Goal: Task Accomplishment & Management: Use online tool/utility

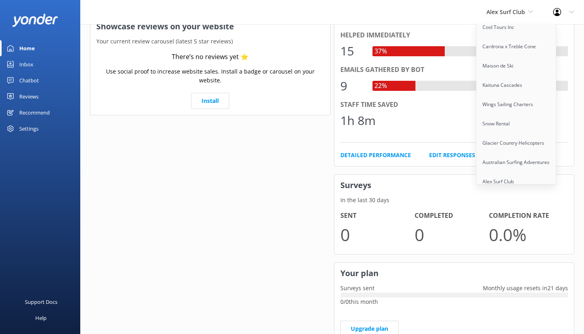
scroll to position [195, 0]
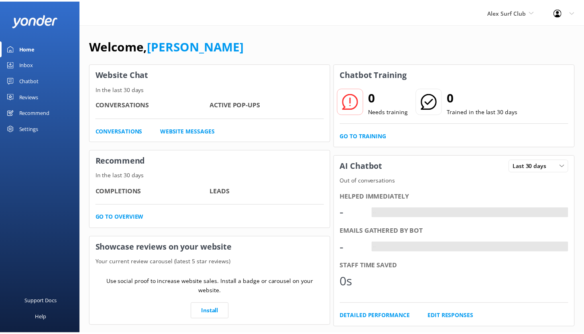
scroll to position [195, 0]
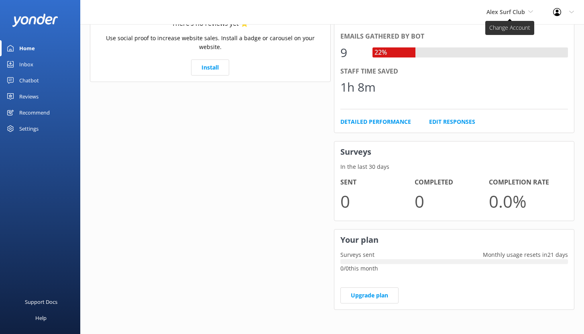
click at [518, 10] on span "Alex Surf Club" at bounding box center [506, 12] width 39 height 8
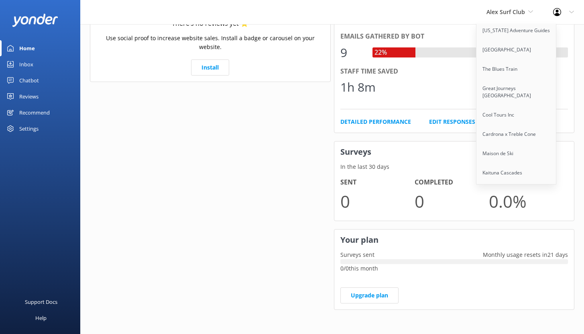
scroll to position [252, 0]
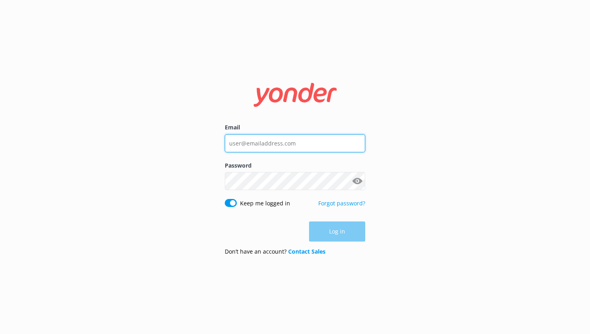
click at [284, 146] on input "Email" at bounding box center [295, 143] width 141 height 18
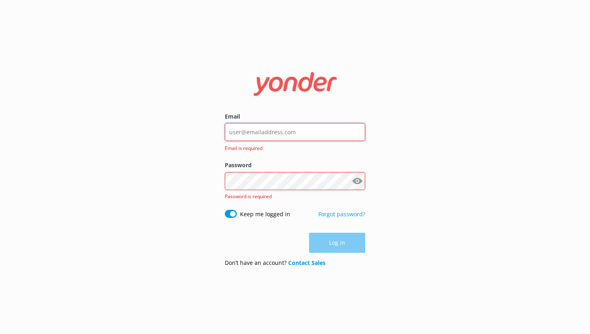
type input "[EMAIL_ADDRESS][DOMAIN_NAME]"
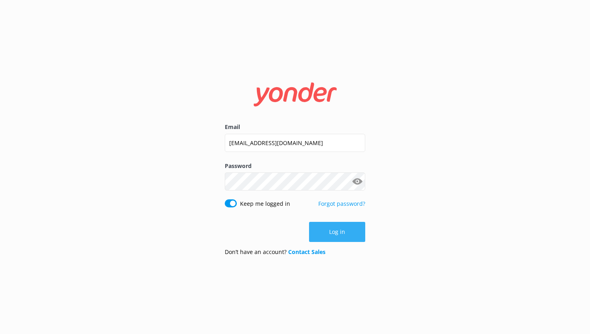
click at [337, 238] on button "Log in" at bounding box center [337, 232] width 56 height 20
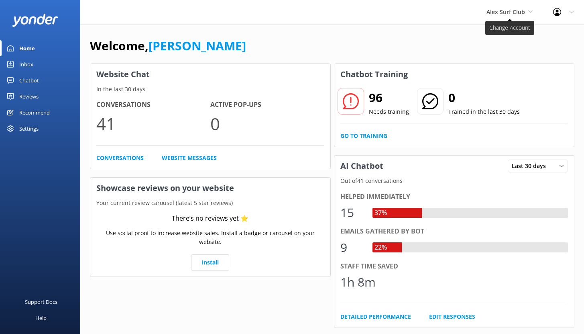
click at [526, 15] on span "Alex Surf Club" at bounding box center [510, 12] width 47 height 9
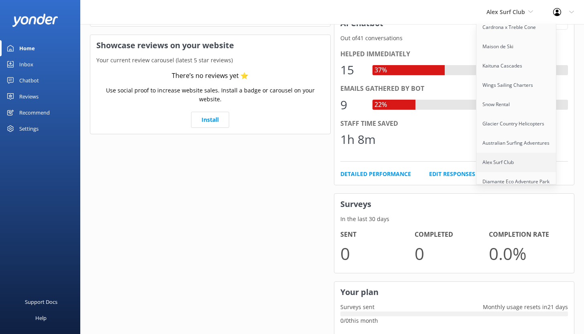
scroll to position [195, 0]
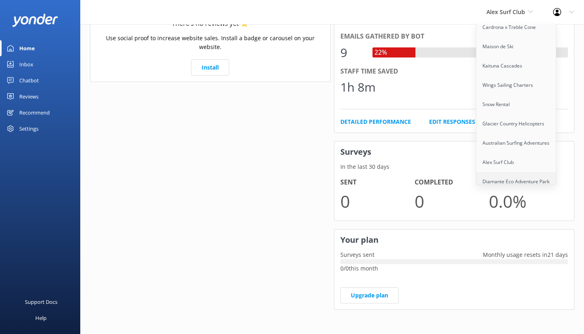
click at [514, 172] on link "Diamante Eco Adventure Park" at bounding box center [517, 181] width 80 height 19
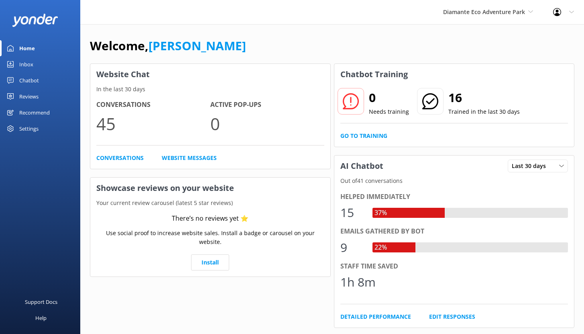
click at [27, 96] on div "Reviews" at bounding box center [28, 96] width 19 height 16
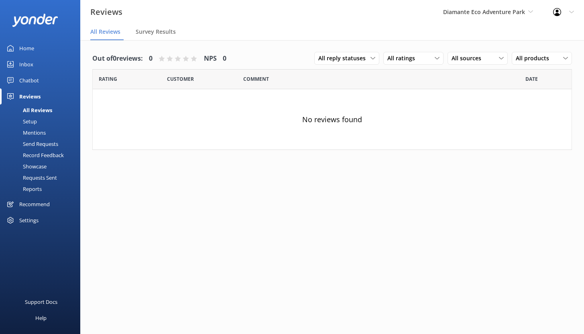
click at [27, 79] on div "Chatbot" at bounding box center [29, 80] width 20 height 16
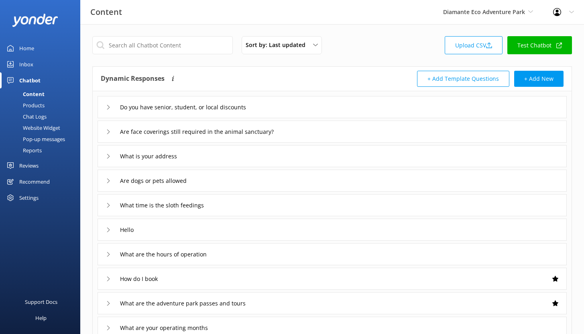
click at [35, 151] on div "Reports" at bounding box center [23, 150] width 37 height 11
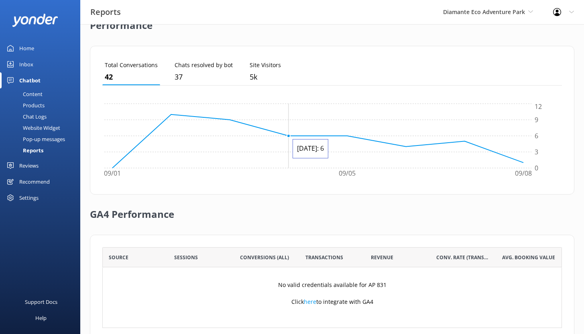
scroll to position [226, 0]
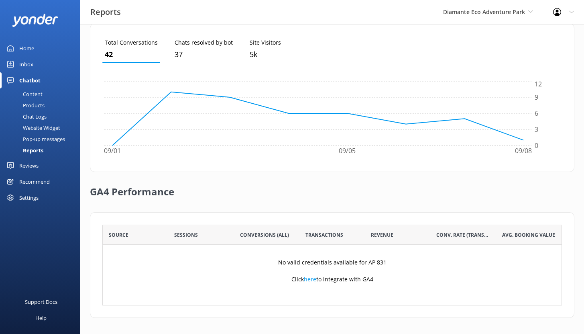
click at [312, 279] on link "here" at bounding box center [310, 279] width 12 height 8
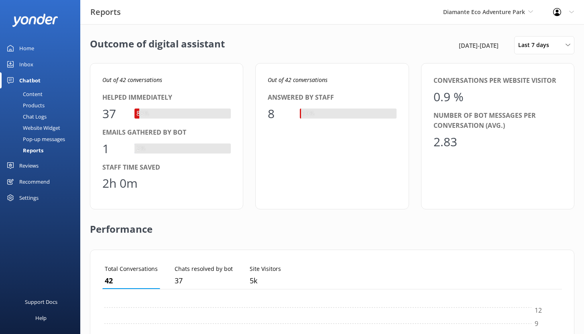
scroll to position [75, 454]
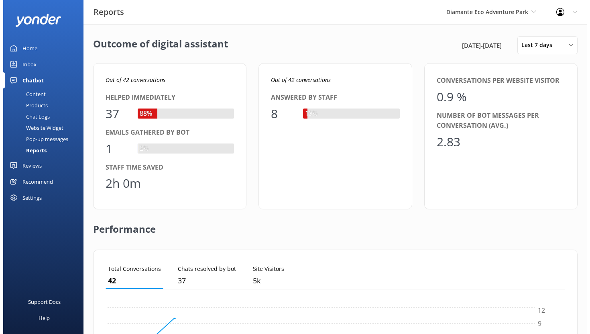
scroll to position [75, 454]
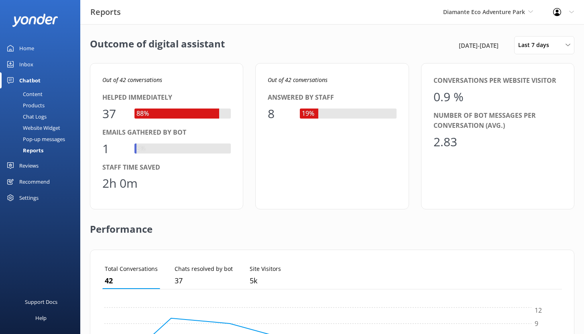
click at [27, 65] on div "Inbox" at bounding box center [26, 64] width 14 height 16
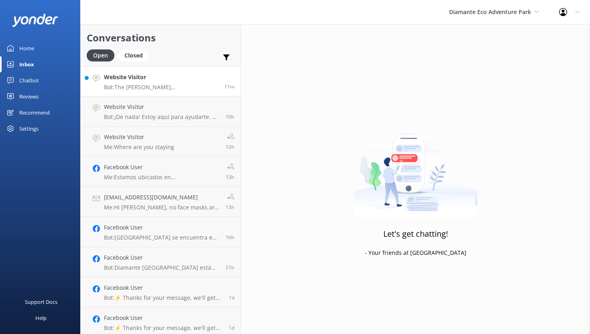
click at [150, 86] on p "Bot: The Costa Rica Wildlife Sanctuary Discovery Pass does not specify free ent…" at bounding box center [161, 87] width 114 height 7
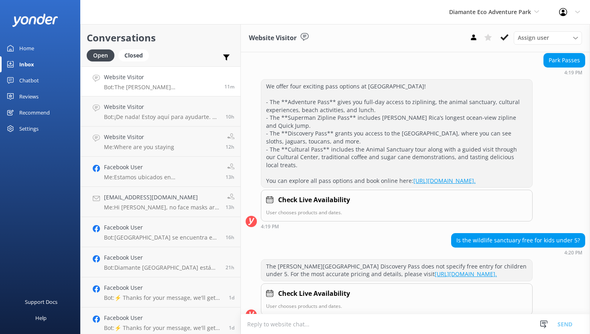
scroll to position [108, 0]
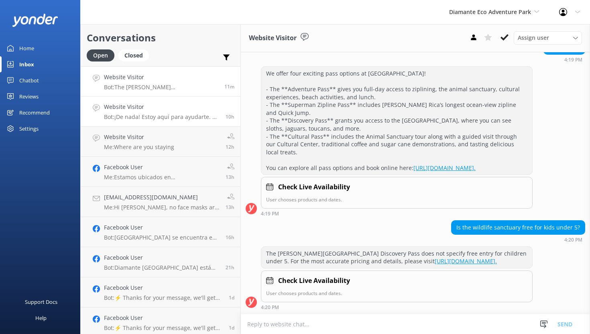
click at [157, 108] on h4 "Website Visitor" at bounding box center [162, 106] width 116 height 9
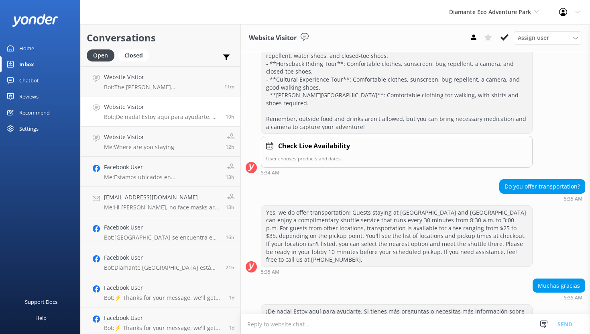
scroll to position [405, 0]
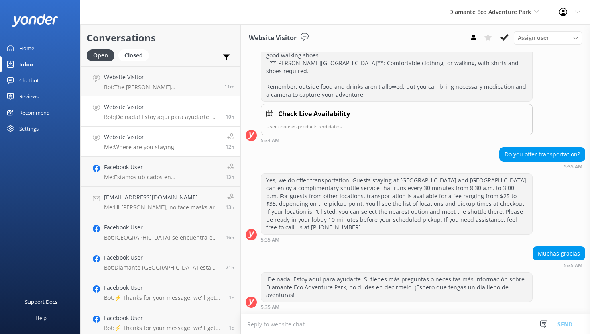
click at [180, 136] on link "Website Visitor Me: Where are you staying 12h" at bounding box center [161, 142] width 160 height 30
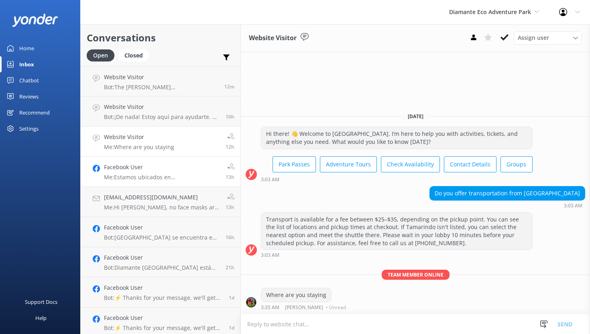
click at [178, 164] on h4 "Facebook User" at bounding box center [162, 167] width 116 height 9
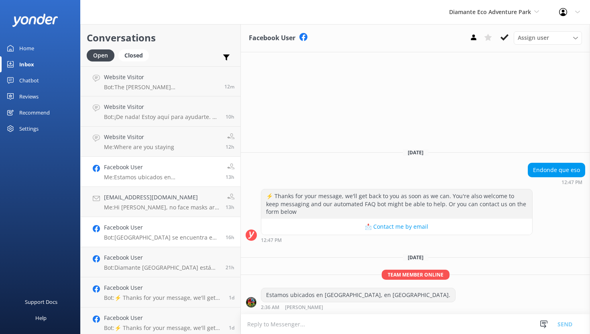
click at [187, 225] on h4 "Facebook User" at bounding box center [162, 227] width 116 height 9
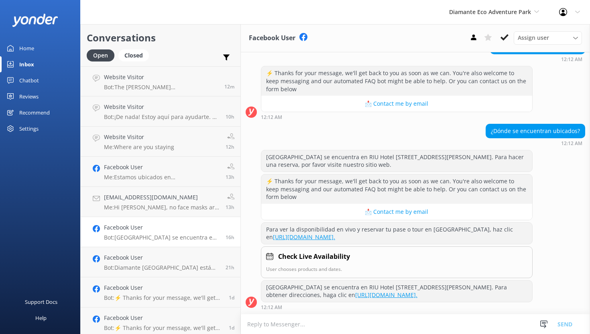
scroll to position [511, 0]
click at [171, 219] on link "Facebook User Bot: Diamante Eco Adventure Park se encuentra en RIU Hotel 350 es…" at bounding box center [161, 232] width 160 height 30
click at [172, 225] on h4 "Facebook User" at bounding box center [162, 227] width 116 height 9
click at [168, 250] on link "Facebook User Bot: Diamante Eco Adventure Park está abierto al público los siet…" at bounding box center [161, 262] width 160 height 30
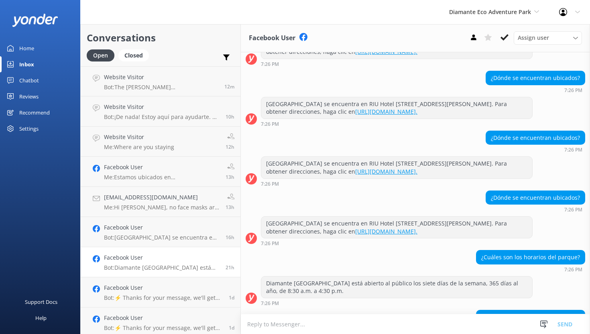
scroll to position [198, 0]
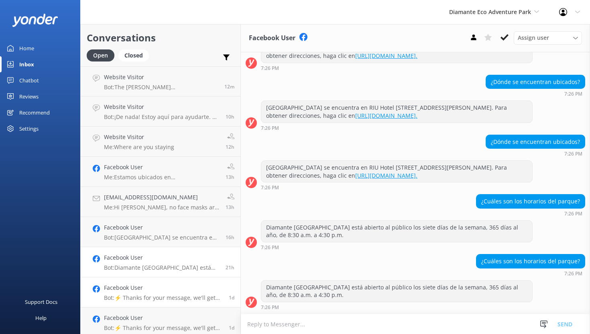
click at [154, 282] on link "Facebook User Bot: ⚡ Thanks for your message, we'll get back to you as soon as …" at bounding box center [161, 292] width 160 height 30
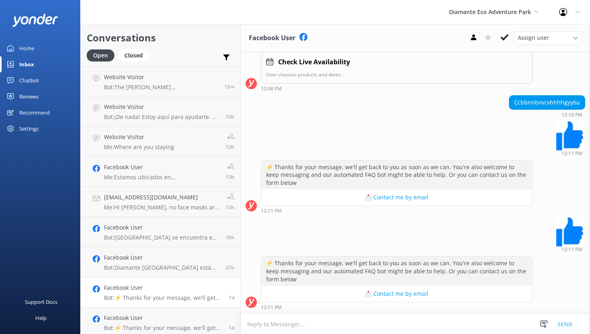
scroll to position [79, 0]
click at [39, 78] on link "Chatbot" at bounding box center [40, 80] width 80 height 16
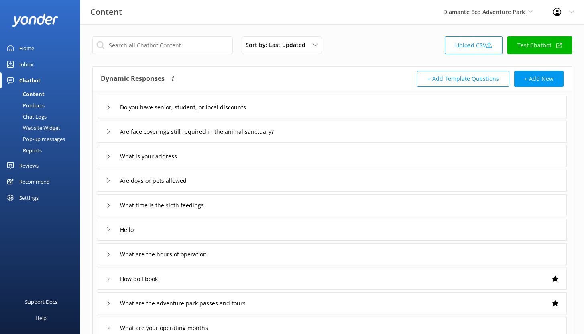
click at [39, 115] on div "Chat Logs" at bounding box center [26, 116] width 42 height 11
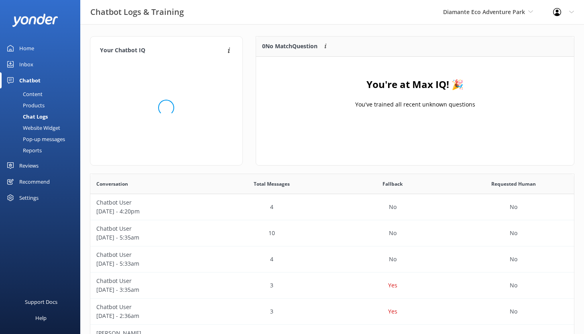
scroll to position [94, 312]
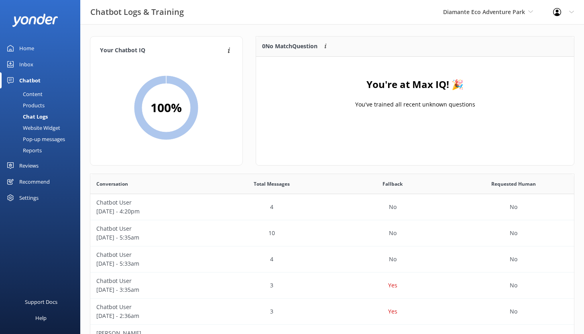
click at [42, 124] on div "Website Widget" at bounding box center [32, 127] width 55 height 11
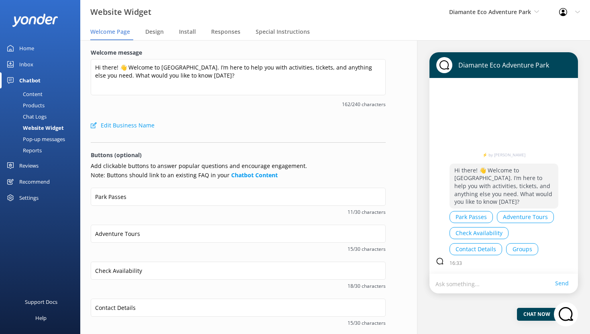
click at [41, 181] on div "Recommend" at bounding box center [34, 182] width 31 height 16
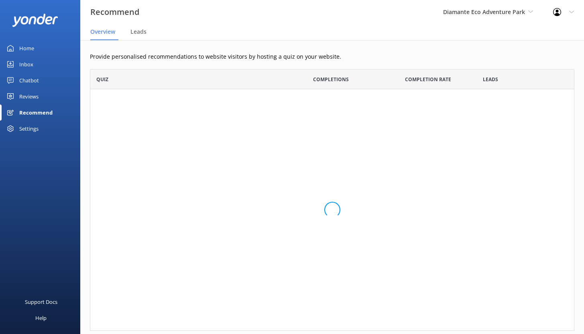
scroll to position [255, 479]
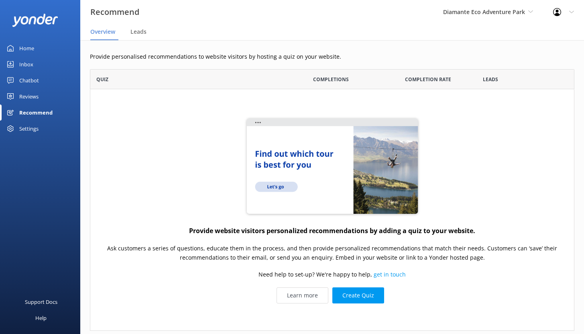
click at [32, 80] on div "Chatbot" at bounding box center [29, 80] width 20 height 16
